Goal: Find specific page/section: Find specific page/section

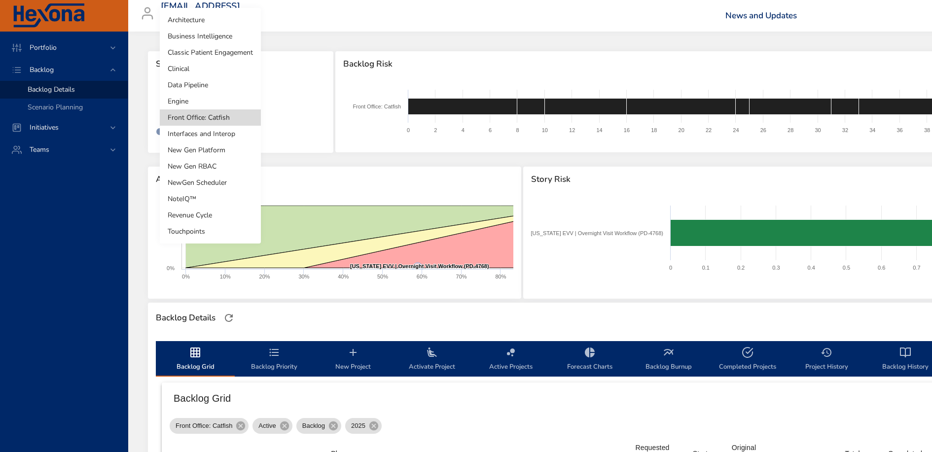
click at [202, 232] on li "Touchpoints" at bounding box center [210, 231] width 101 height 16
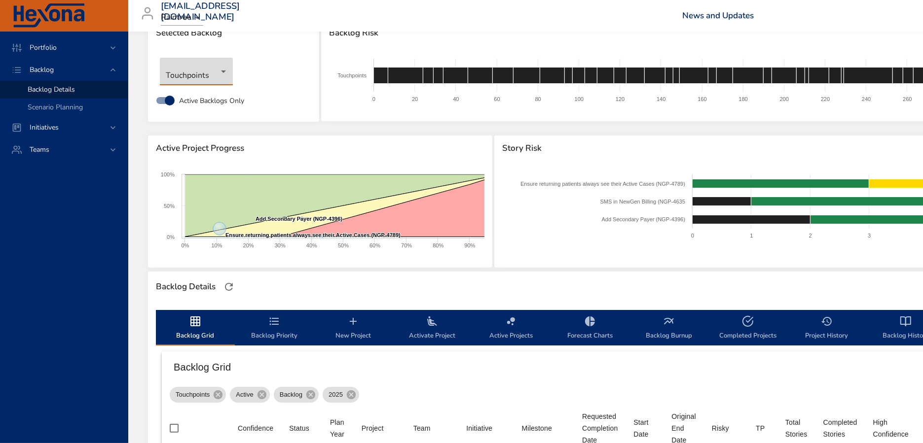
scroll to position [33, 0]
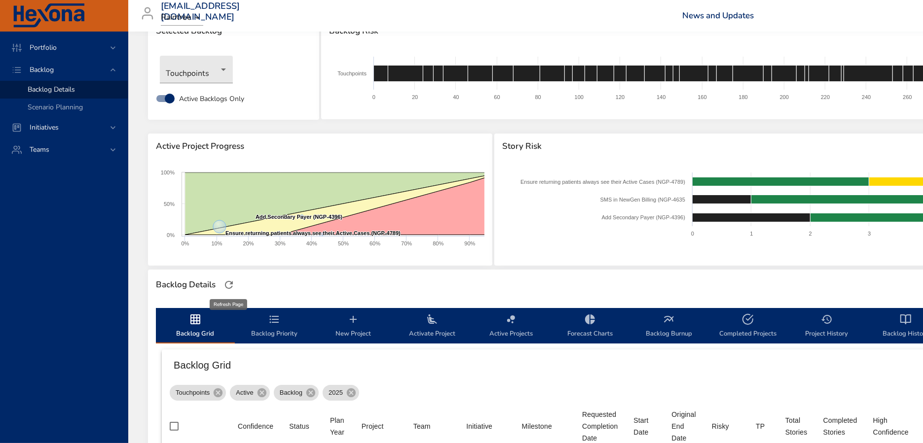
click at [232, 287] on icon "button" at bounding box center [229, 285] width 8 height 8
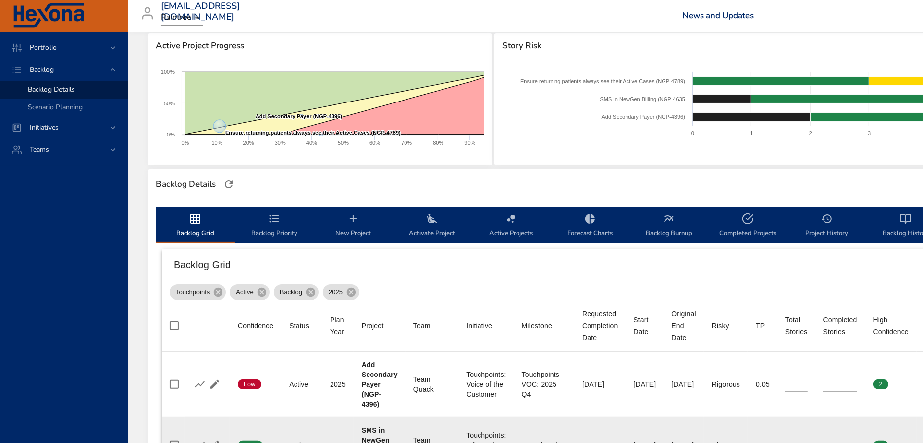
scroll to position [0, 0]
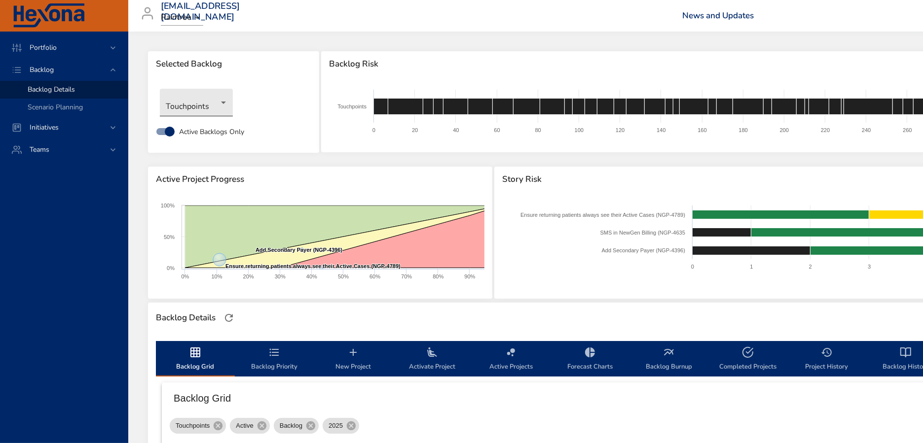
click at [217, 108] on body "Portfolio Backlog Backlog Details Scenario Planning Initiatives Teams priit.par…" at bounding box center [461, 221] width 923 height 443
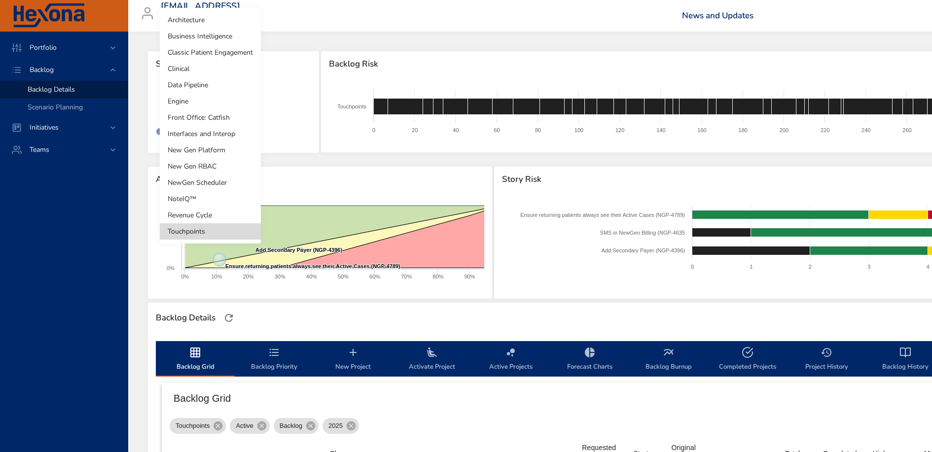
click at [195, 75] on li "Clinical" at bounding box center [210, 69] width 101 height 16
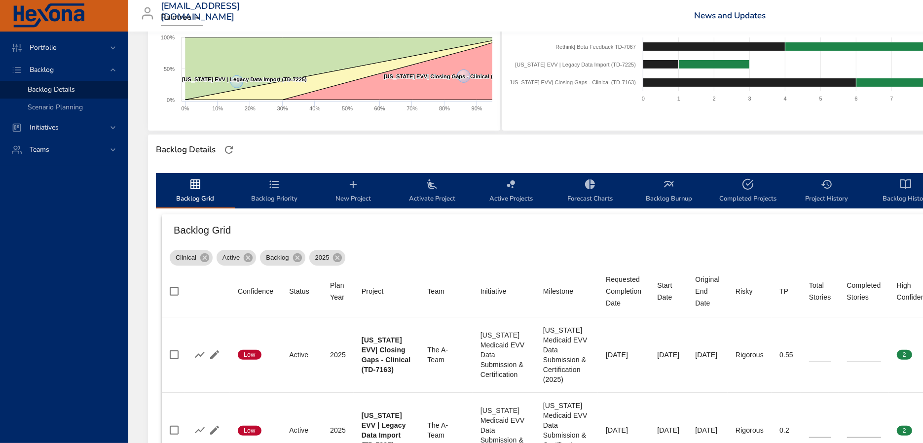
scroll to position [227, 0]
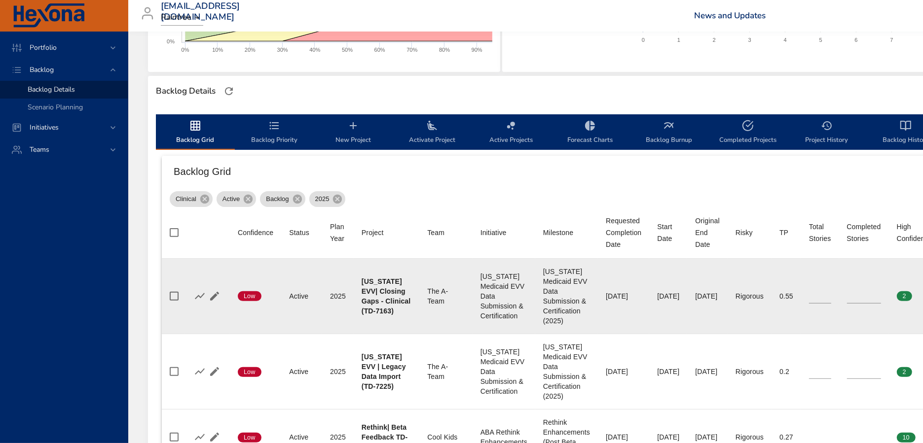
click at [495, 286] on div "Texas Medicaid EVV Data Submission & Certification" at bounding box center [503, 296] width 47 height 49
click at [549, 297] on div "Texas Medicaid EVV Data Submission & Certification (2025)" at bounding box center [566, 296] width 47 height 59
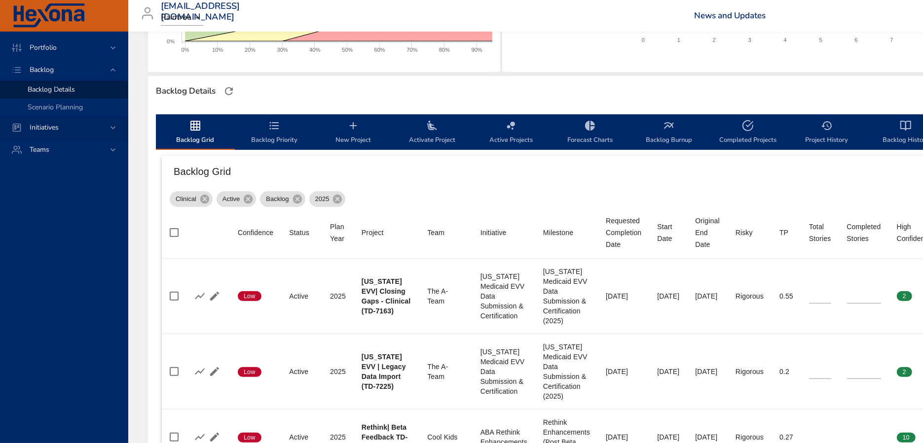
click at [54, 128] on span "Initiatives" at bounding box center [44, 127] width 45 height 9
click at [59, 110] on span "Dashboard" at bounding box center [45, 111] width 34 height 9
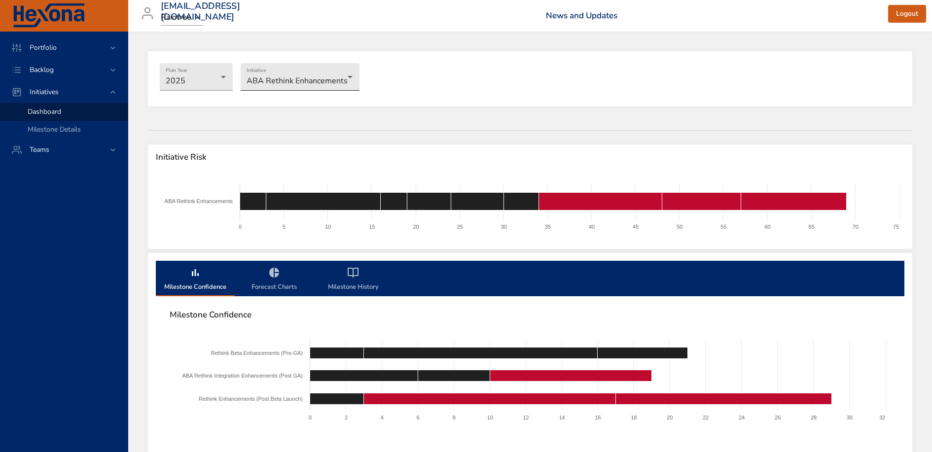
click at [291, 76] on body "Portfolio Backlog Initiatives Dashboard Milestone Details Teams priit.pargmae@r…" at bounding box center [466, 226] width 932 height 452
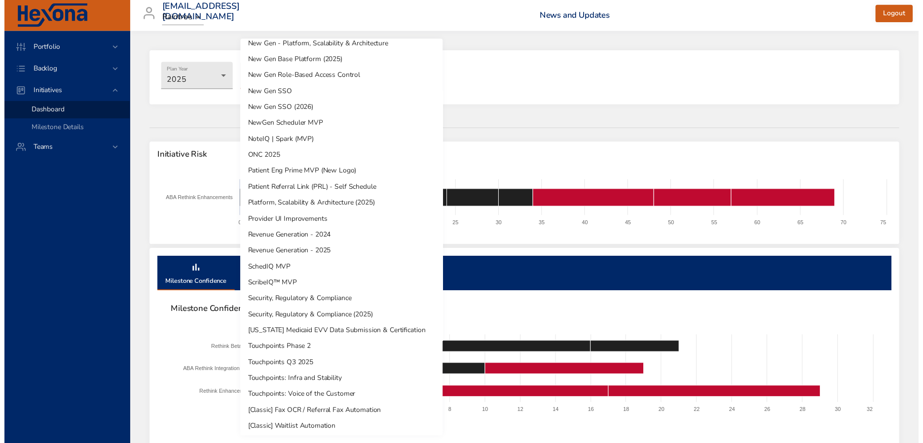
scroll to position [221, 0]
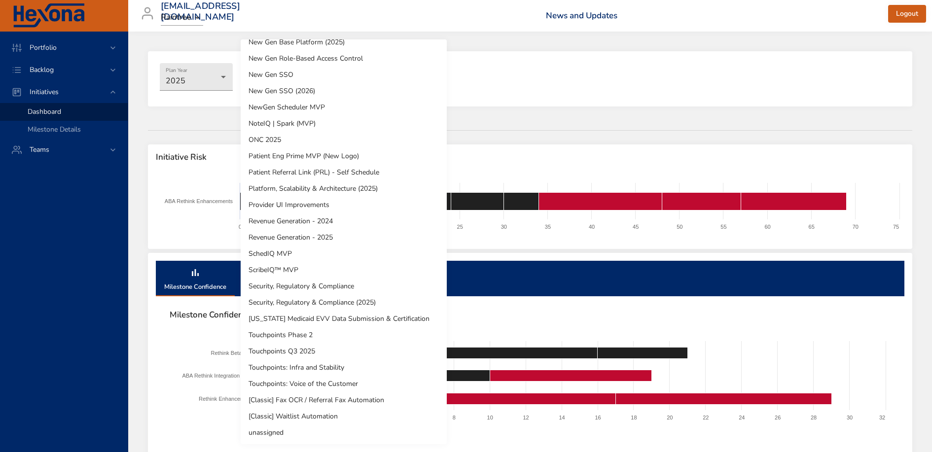
click at [336, 319] on li "Texas Medicaid EVV Data Submission & Certification" at bounding box center [344, 319] width 206 height 16
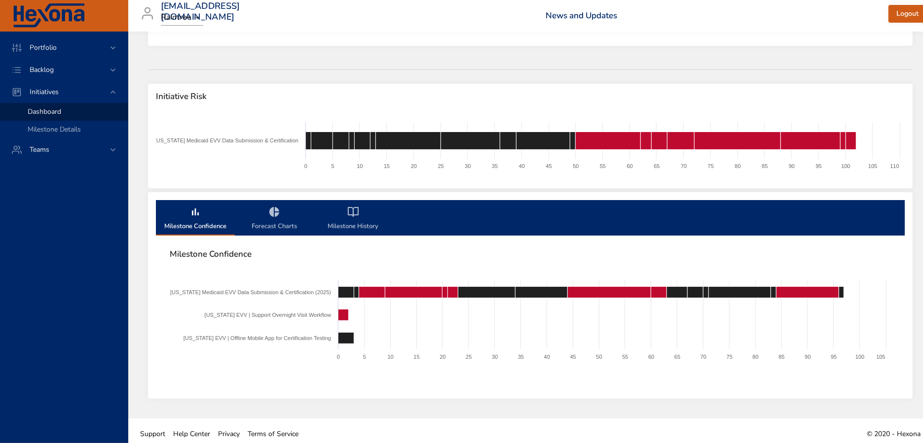
scroll to position [67, 0]
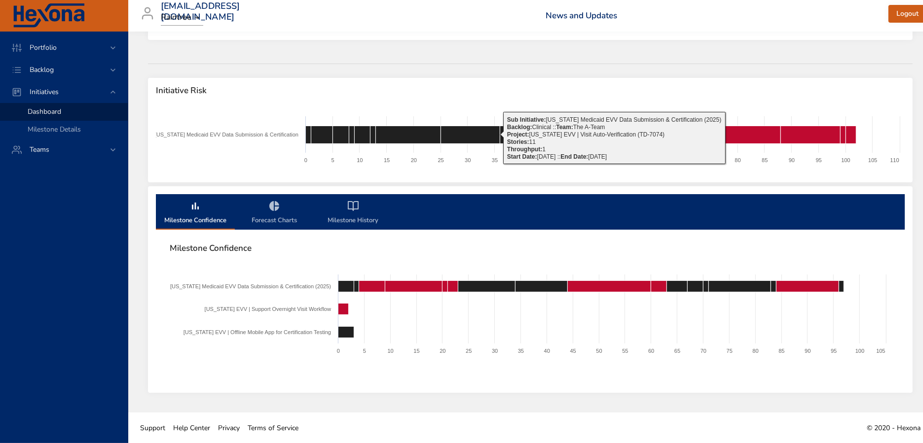
click at [273, 211] on icon "milestone-tabs" at bounding box center [274, 206] width 12 height 12
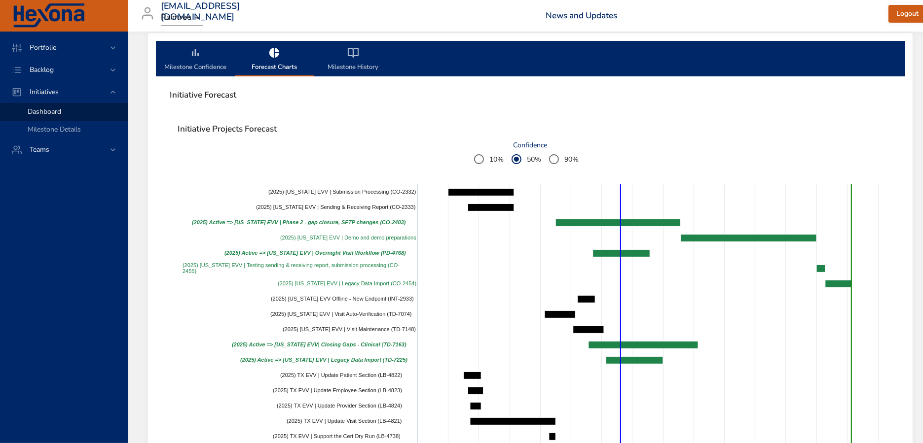
scroll to position [163, 0]
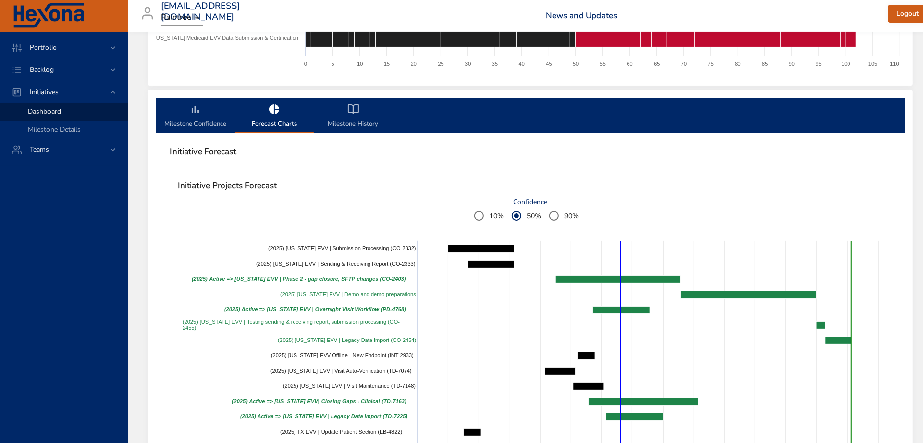
click at [348, 114] on icon "milestone-tabs" at bounding box center [353, 110] width 12 height 12
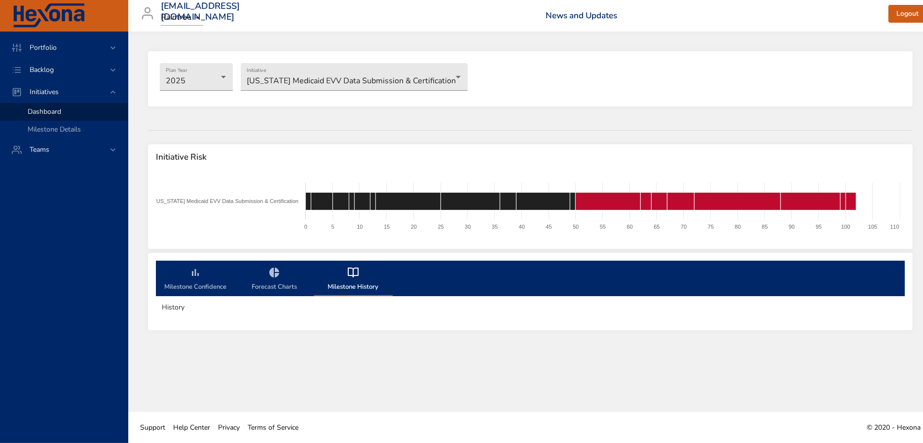
scroll to position [0, 0]
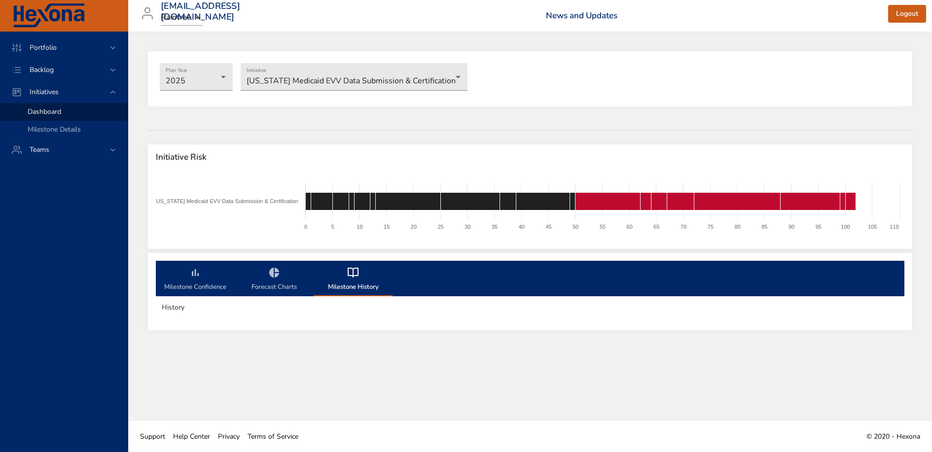
click at [189, 274] on span "Milestone Confidence" at bounding box center [195, 280] width 67 height 26
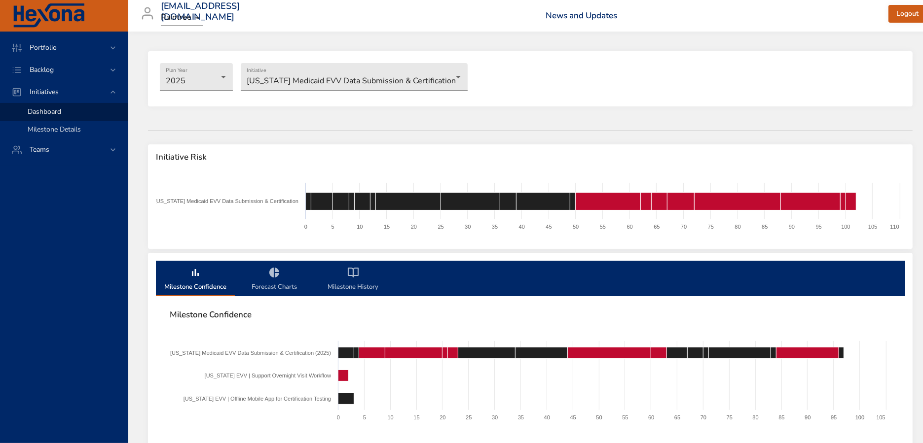
click at [80, 126] on span "Milestone Details" at bounding box center [54, 129] width 53 height 9
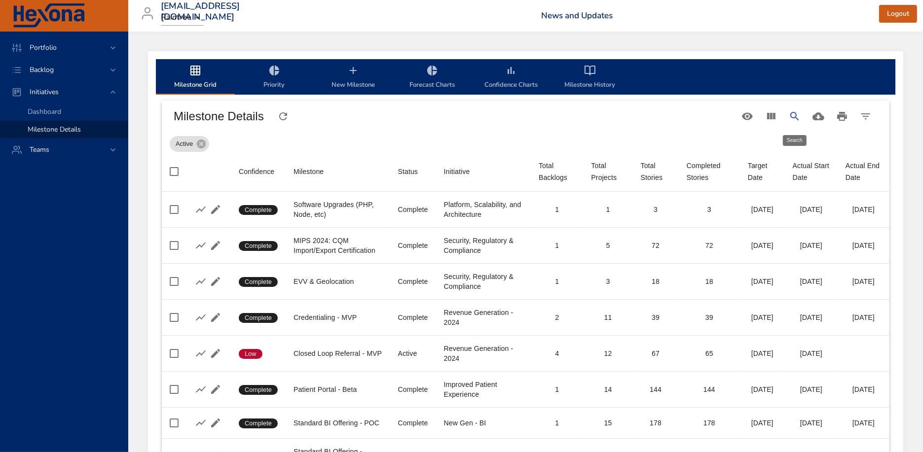
click at [795, 117] on icon "Search" at bounding box center [794, 116] width 8 height 8
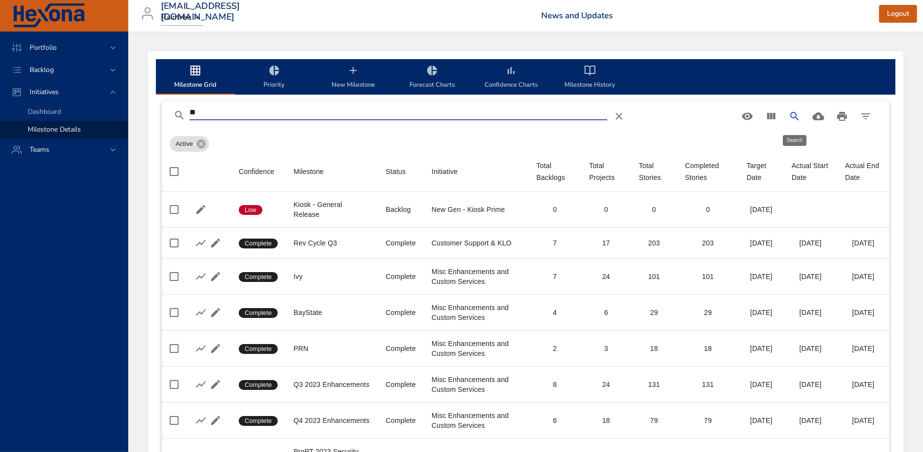
type input "*"
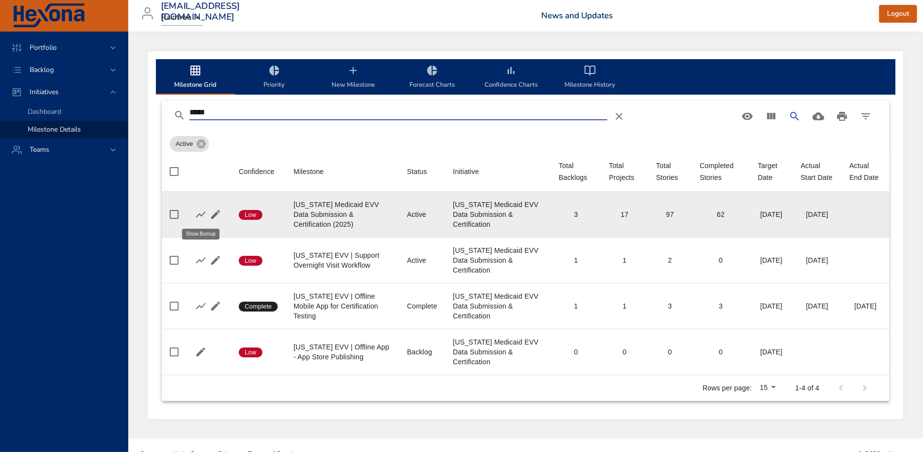
type input "*****"
click at [199, 214] on icon "button" at bounding box center [201, 215] width 10 height 6
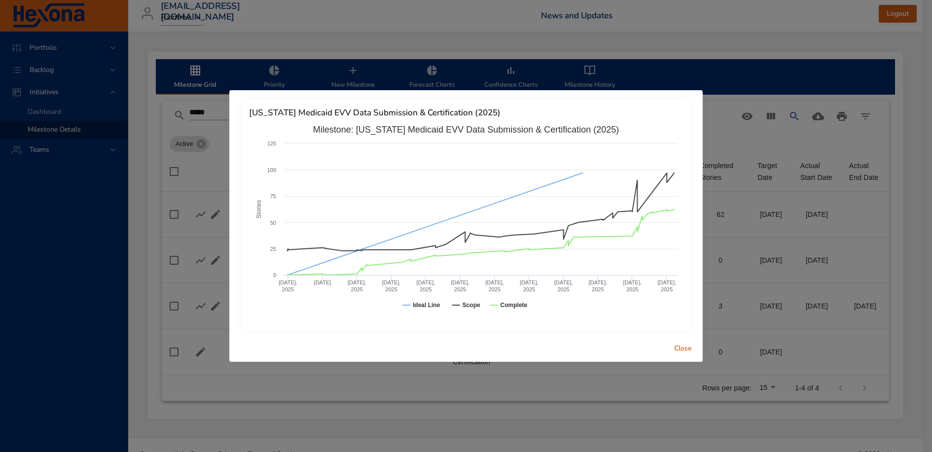
click at [685, 350] on span "Close" at bounding box center [683, 349] width 24 height 12
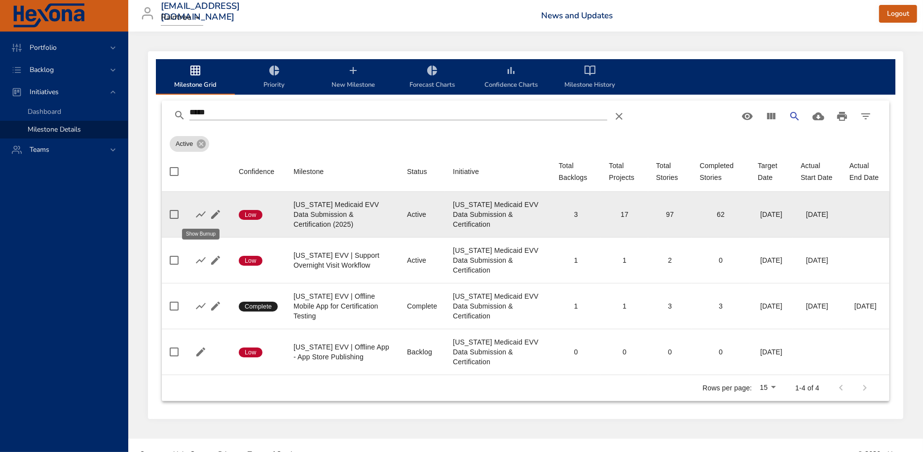
click at [201, 214] on icon "button" at bounding box center [201, 215] width 12 height 12
